Goal: Navigation & Orientation: Find specific page/section

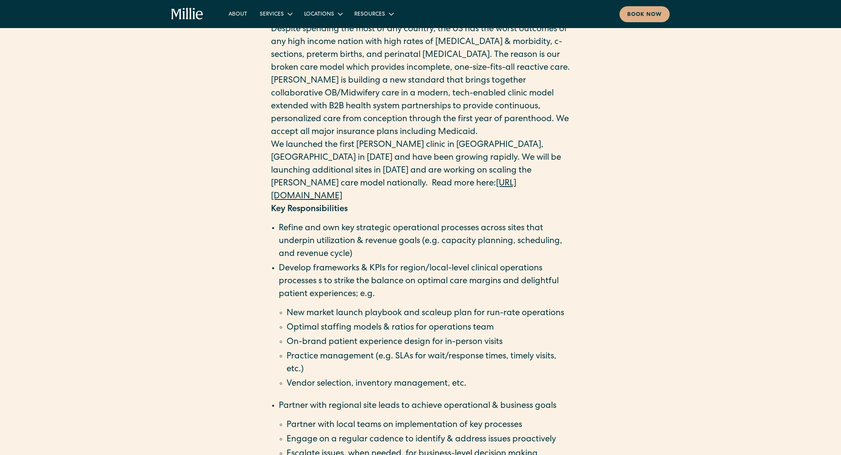
scroll to position [487, 0]
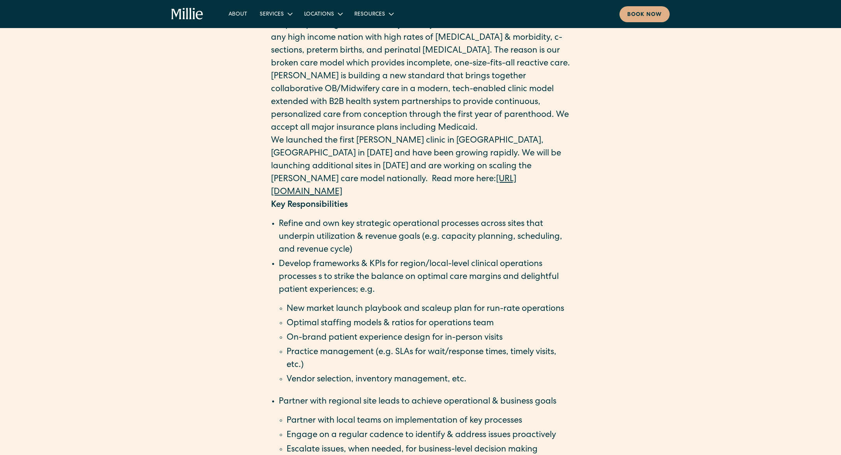
click at [354, 197] on link "[URL][DOMAIN_NAME]" at bounding box center [393, 185] width 245 height 21
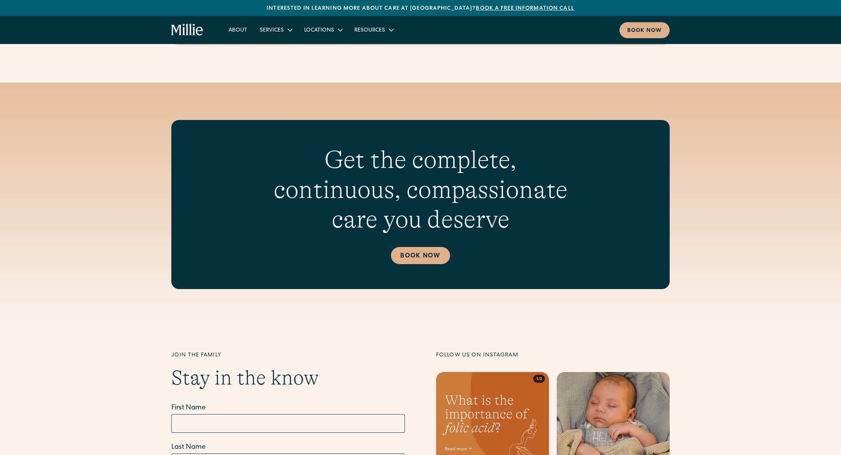
scroll to position [2639, 0]
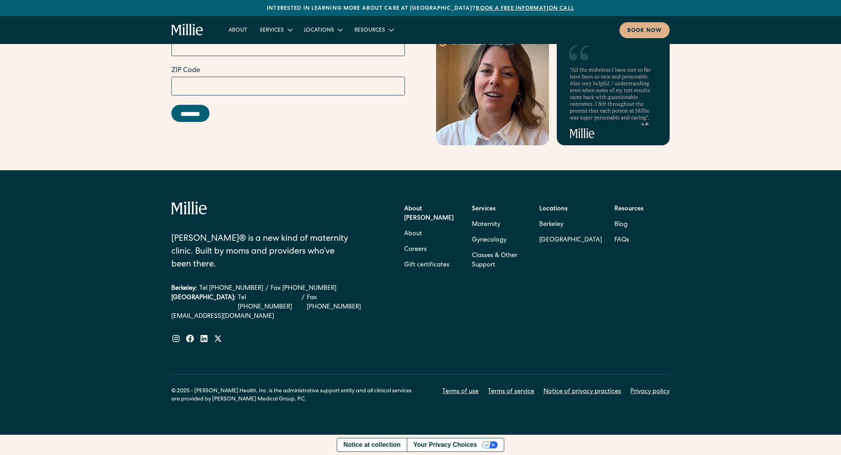
scroll to position [3910, 0]
click at [222, 36] on link "About" at bounding box center [237, 29] width 31 height 13
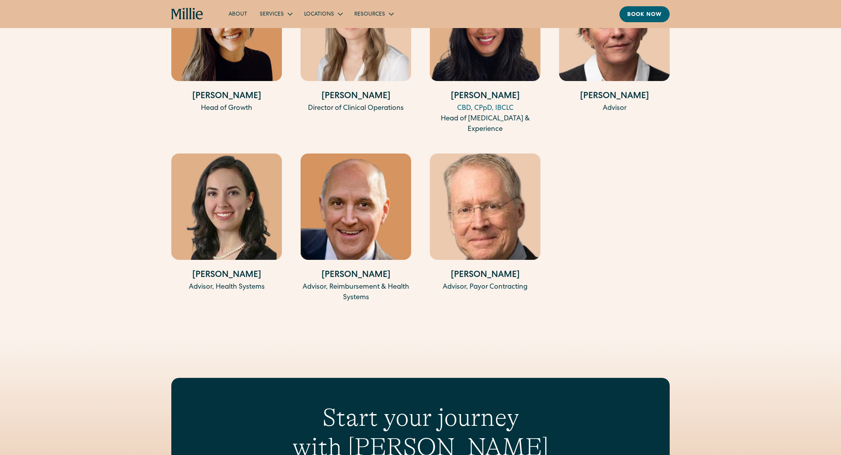
scroll to position [1736, 0]
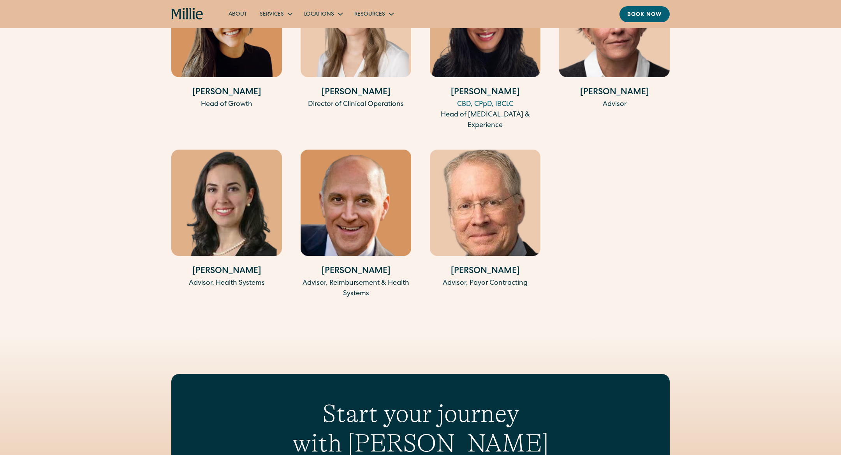
drag, startPoint x: 538, startPoint y: 324, endPoint x: 465, endPoint y: 320, distance: 72.5
copy h4 "Sarah Reynolds"
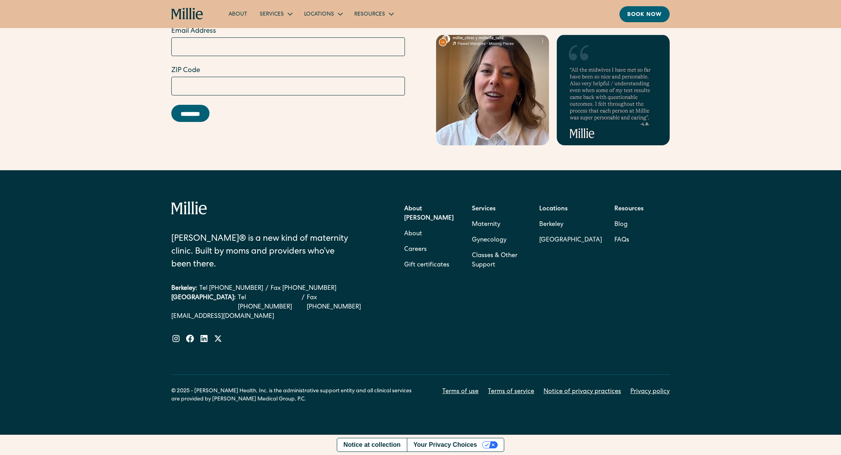
scroll to position [3064, 0]
click at [173, 335] on icon at bounding box center [176, 338] width 7 height 7
